Goal: Use online tool/utility

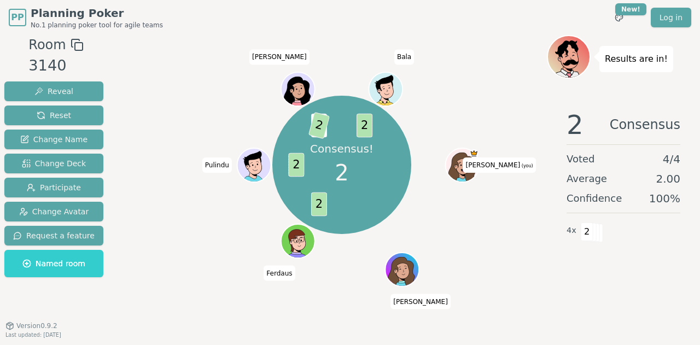
click at [46, 12] on span "Planning Poker" at bounding box center [97, 12] width 132 height 15
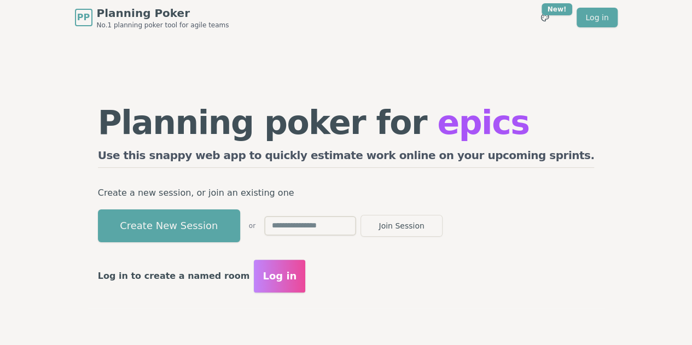
click at [218, 231] on button "Create New Session" at bounding box center [169, 225] width 142 height 33
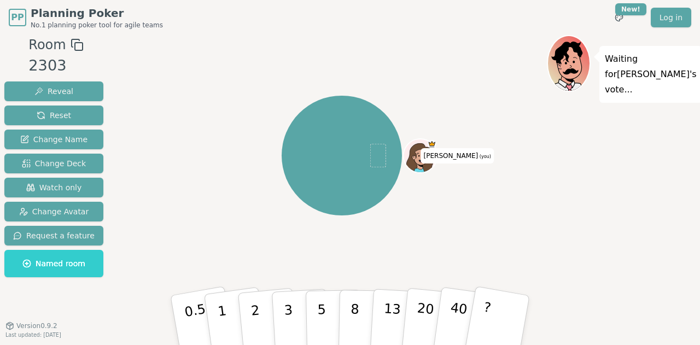
click at [73, 48] on icon at bounding box center [77, 44] width 13 height 13
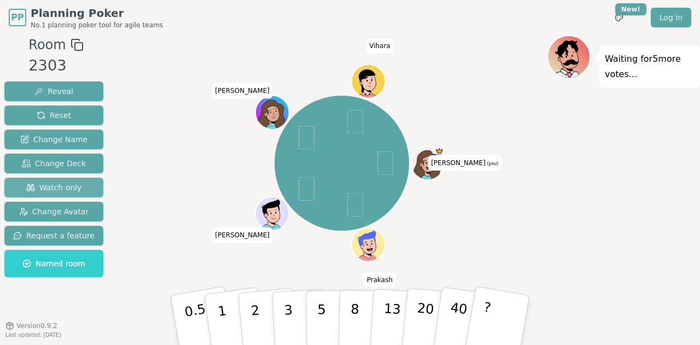
click at [57, 189] on span "Watch only" at bounding box center [54, 187] width 56 height 11
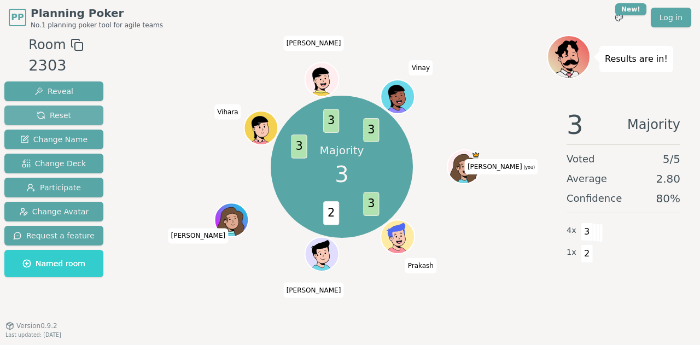
click at [37, 112] on span "Reset" at bounding box center [54, 115] width 34 height 11
